Goal: Task Accomplishment & Management: Use online tool/utility

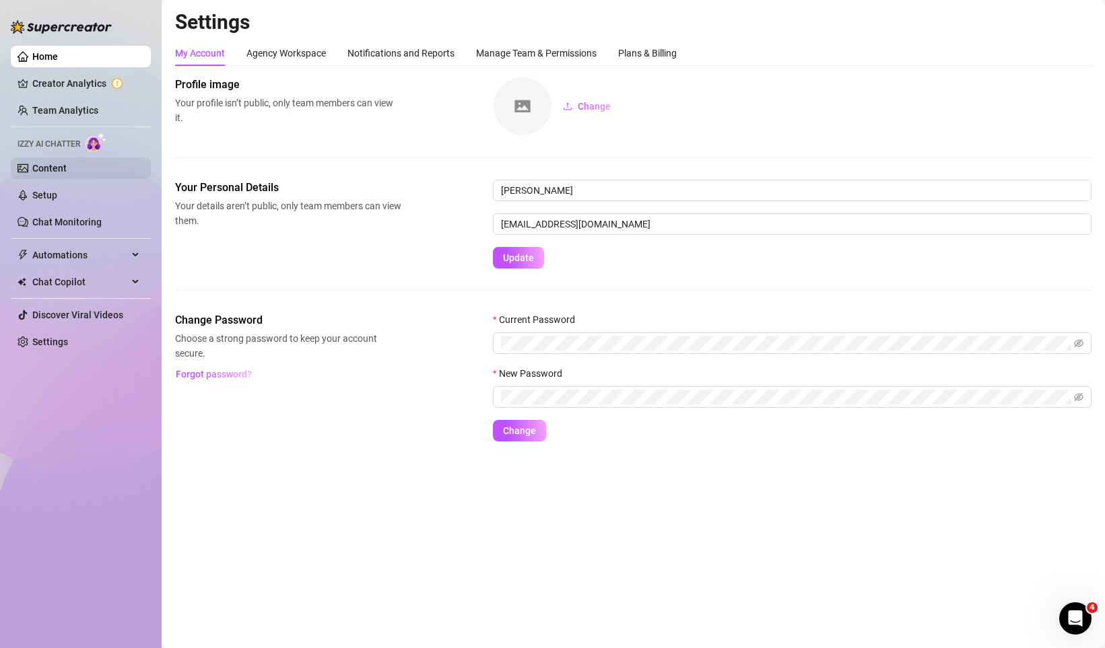
click at [63, 163] on link "Content" at bounding box center [49, 168] width 34 height 11
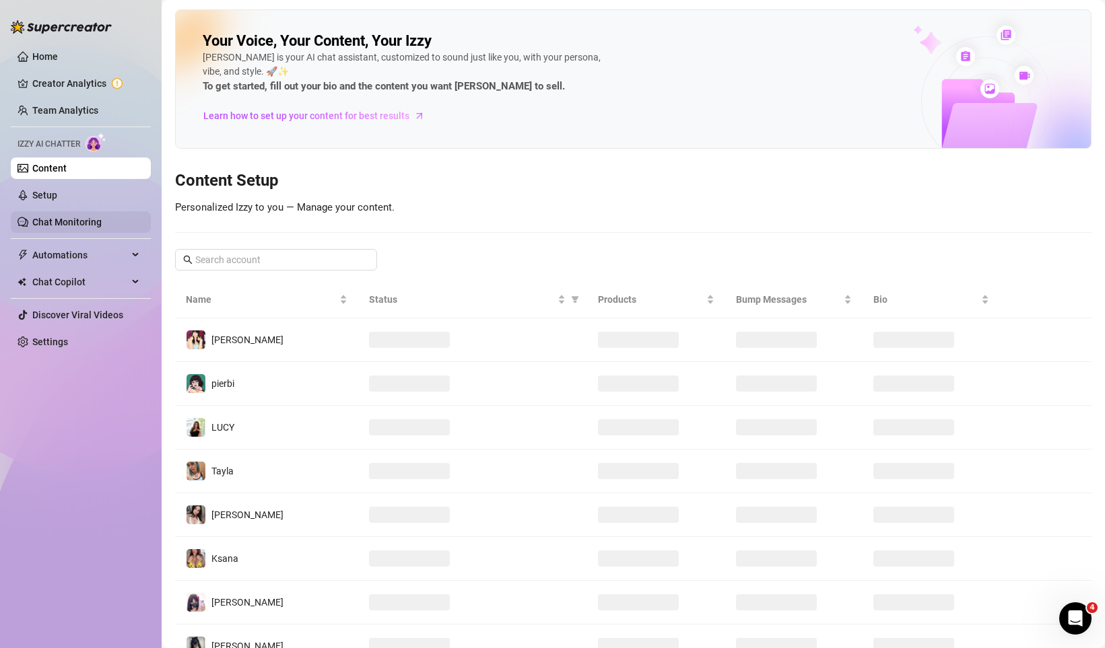
click at [63, 217] on link "Chat Monitoring" at bounding box center [66, 222] width 69 height 11
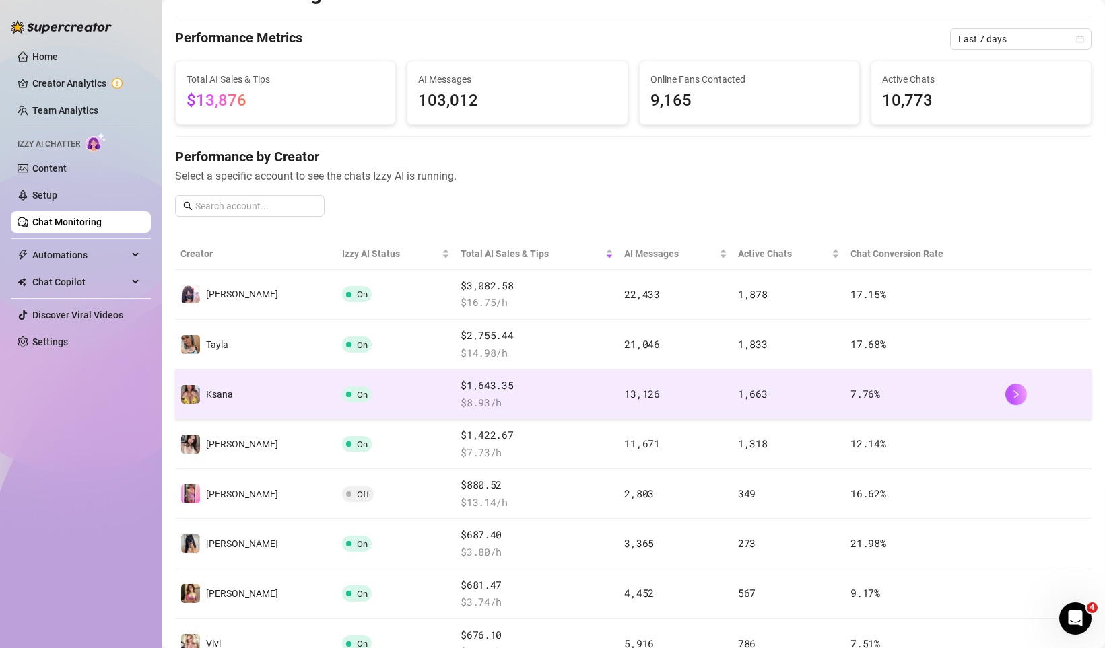
scroll to position [20, 0]
